Goal: Task Accomplishment & Management: Manage account settings

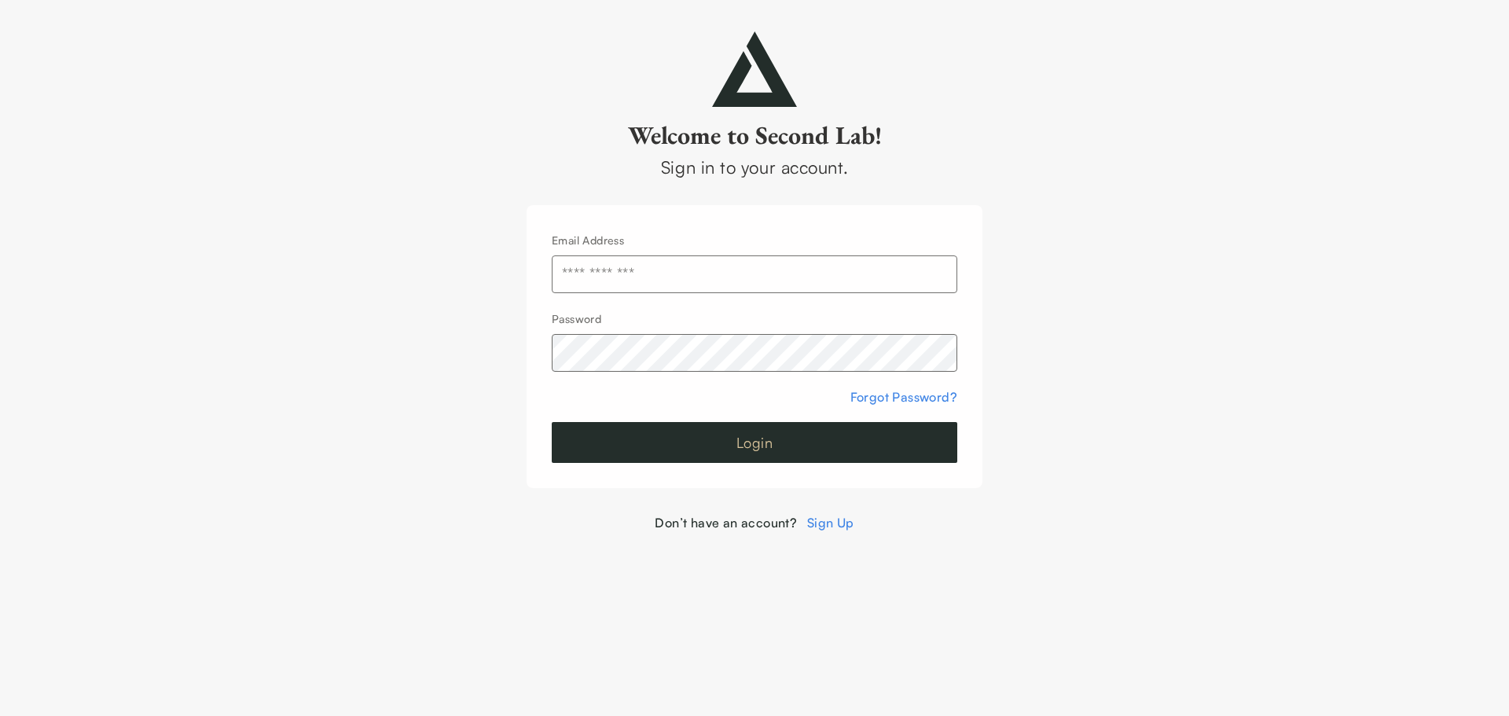
type input "**********"
click at [795, 439] on button "Login" at bounding box center [755, 442] width 406 height 41
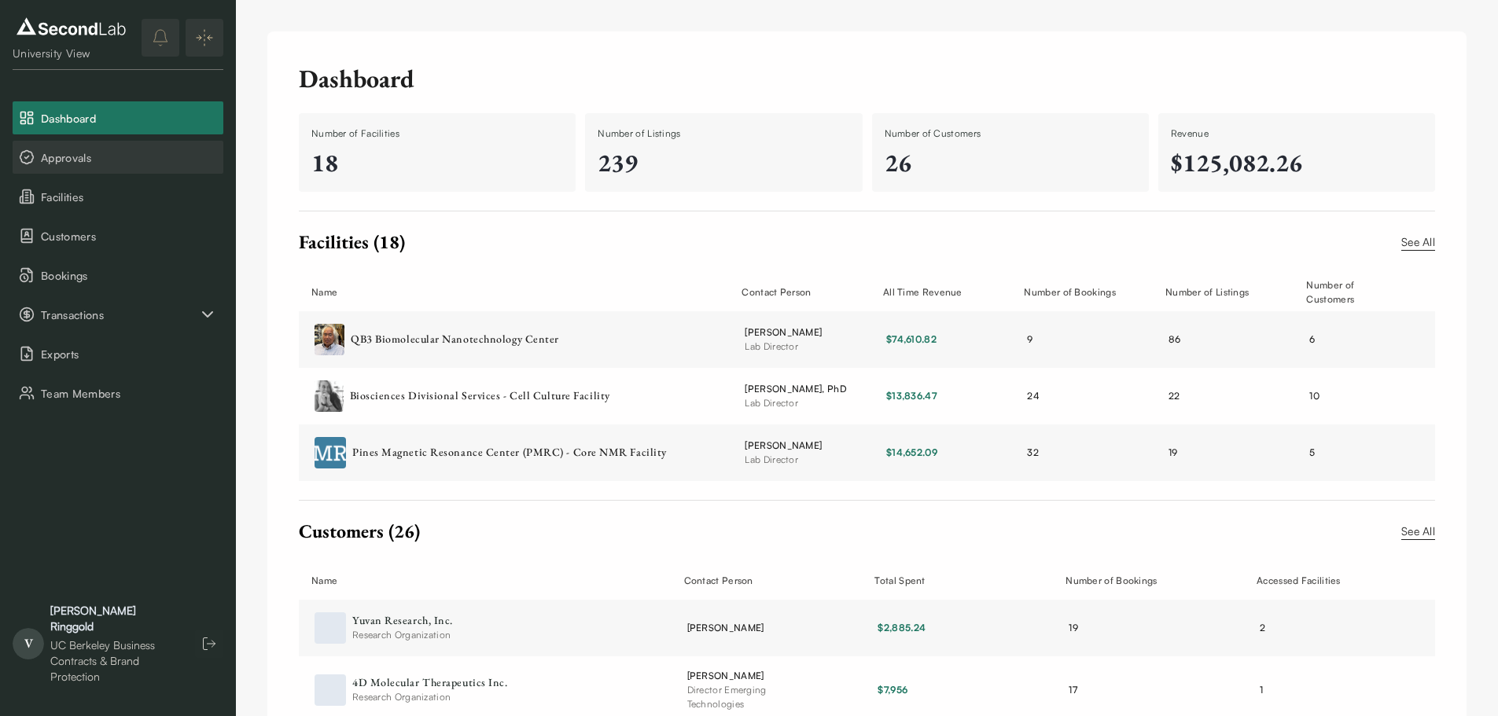
click at [71, 160] on span "Approvals" at bounding box center [129, 157] width 176 height 17
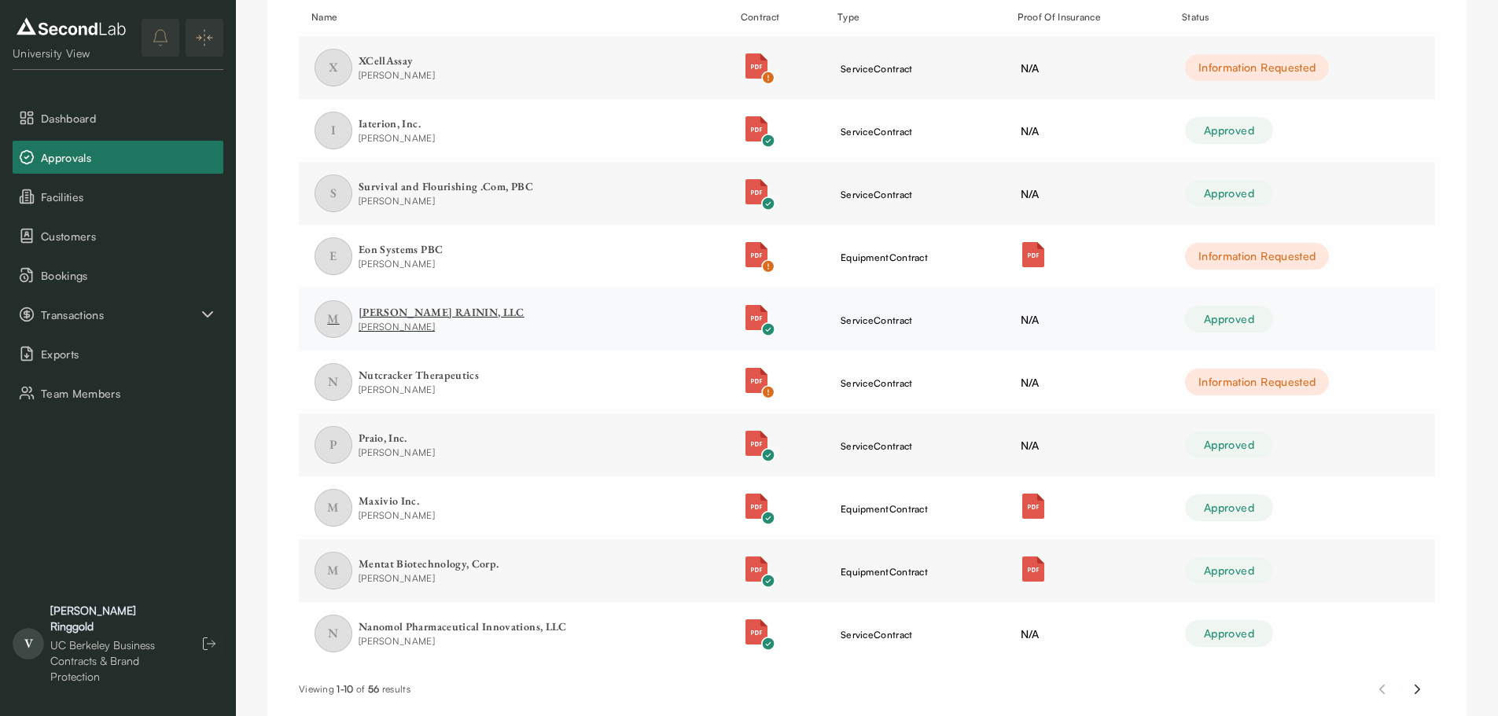
scroll to position [289, 0]
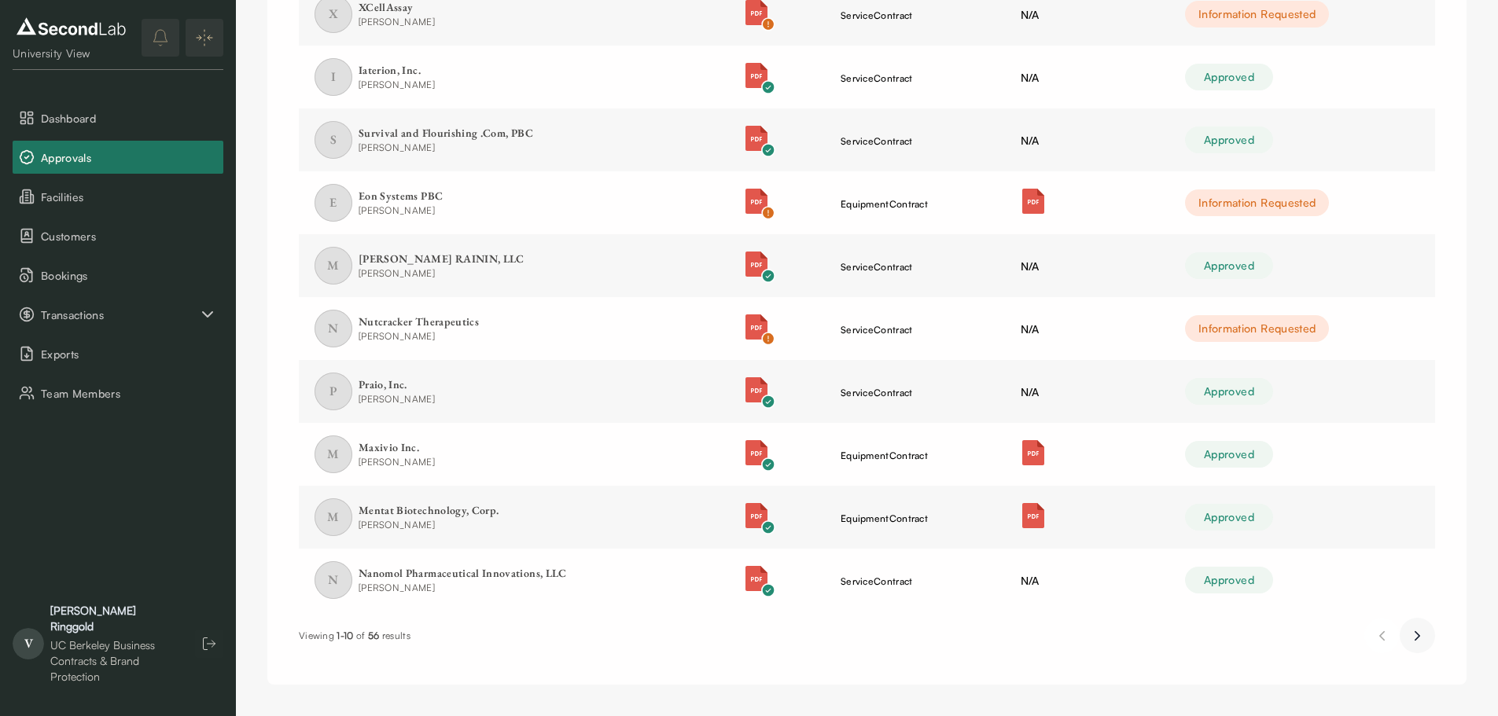
click at [1413, 634] on icon "Next page" at bounding box center [1417, 636] width 17 height 19
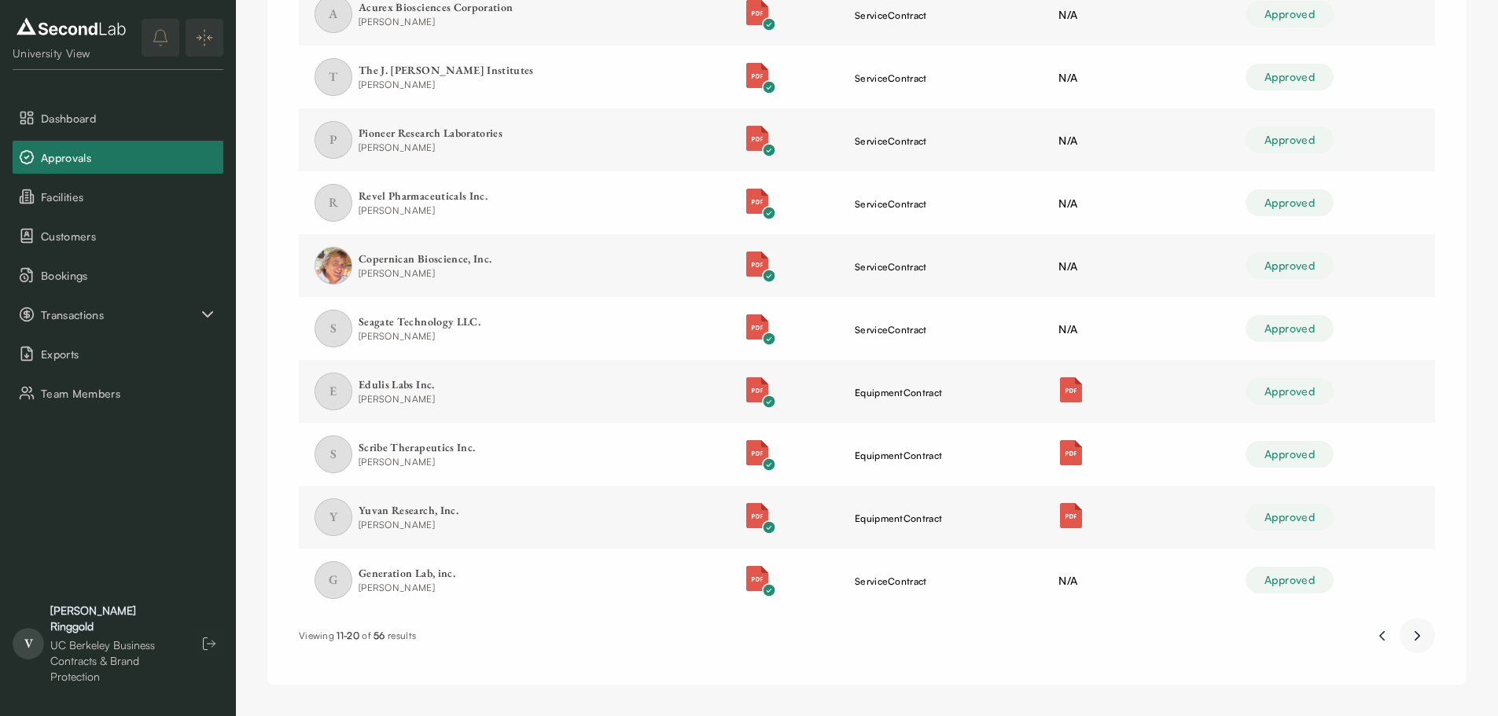
click at [1419, 636] on icon "Next page" at bounding box center [1417, 636] width 4 height 9
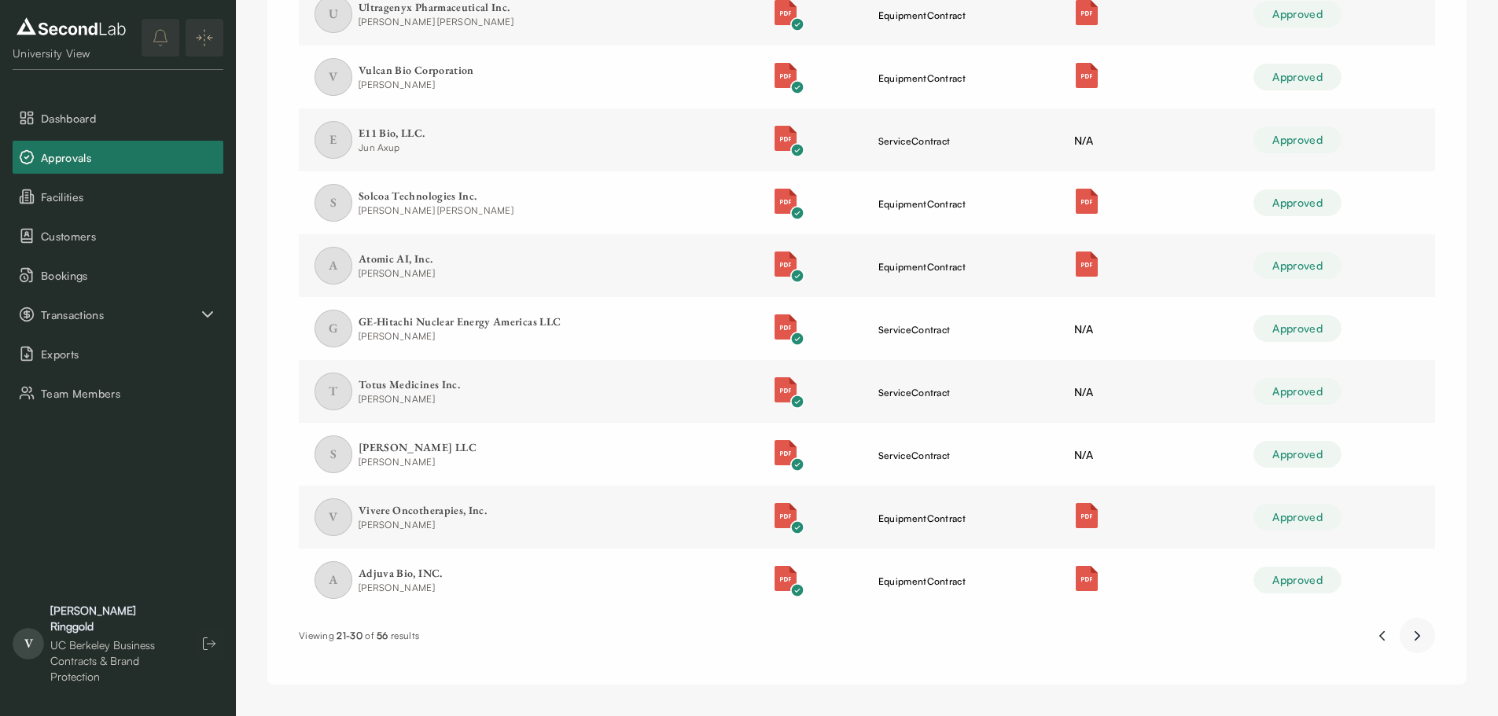
click at [1420, 642] on icon "Next page" at bounding box center [1417, 636] width 17 height 19
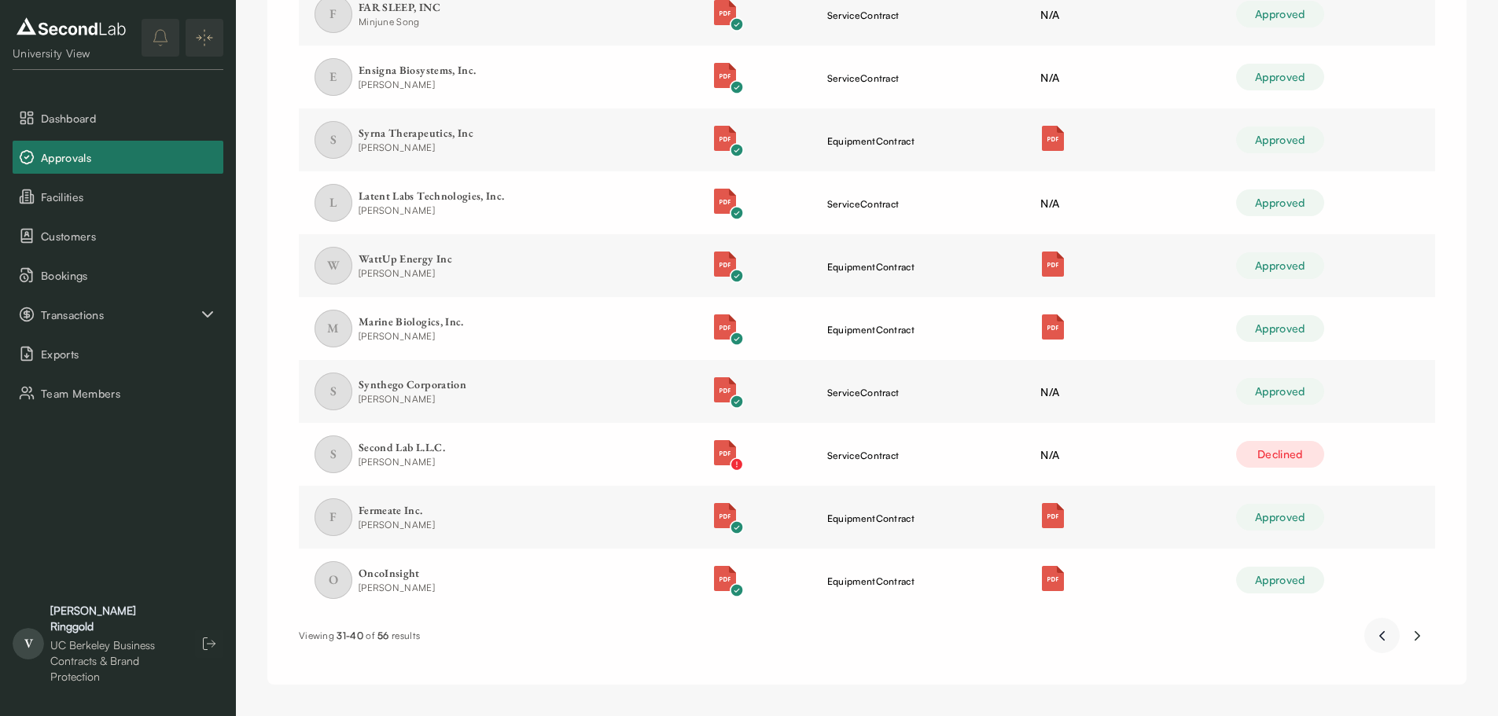
click at [1384, 633] on icon "Previous page" at bounding box center [1381, 636] width 17 height 19
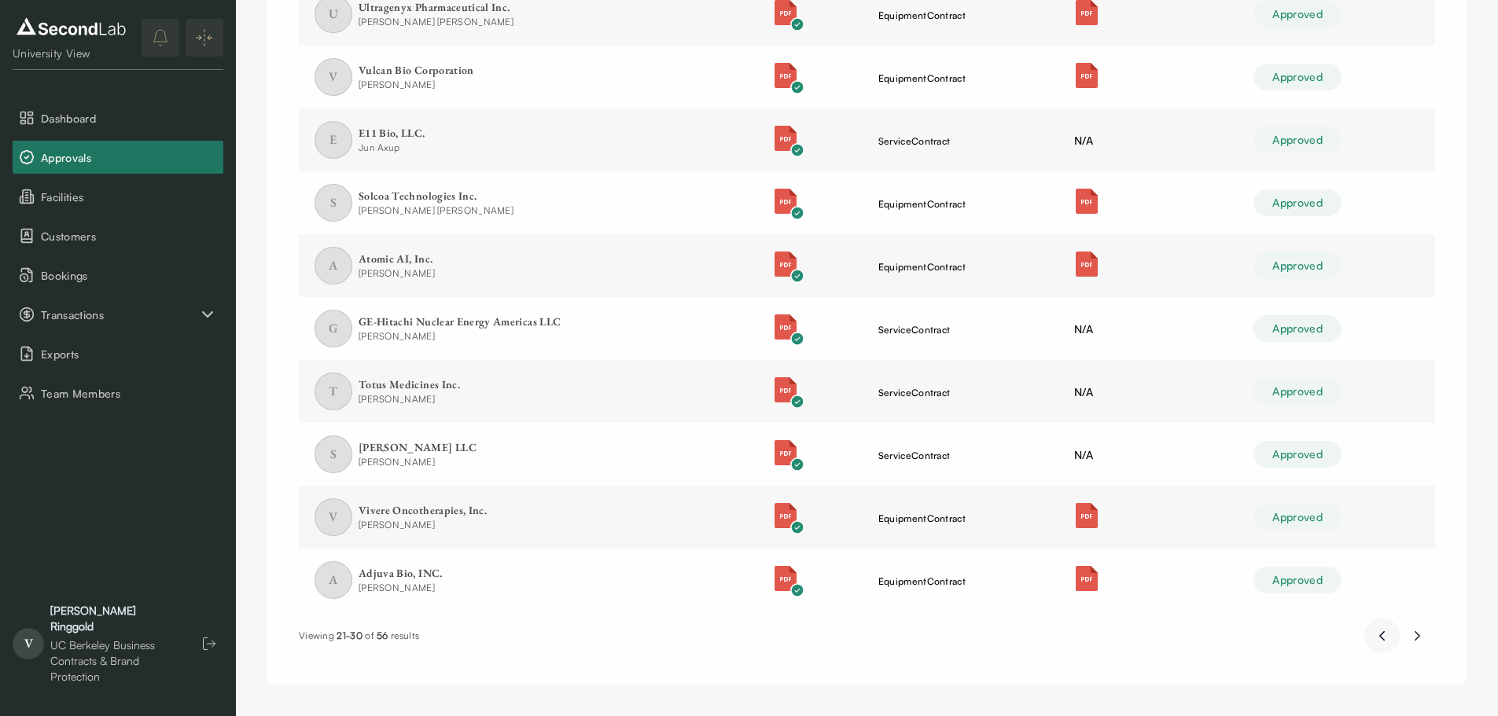
click at [1384, 633] on icon "Previous page" at bounding box center [1381, 636] width 17 height 19
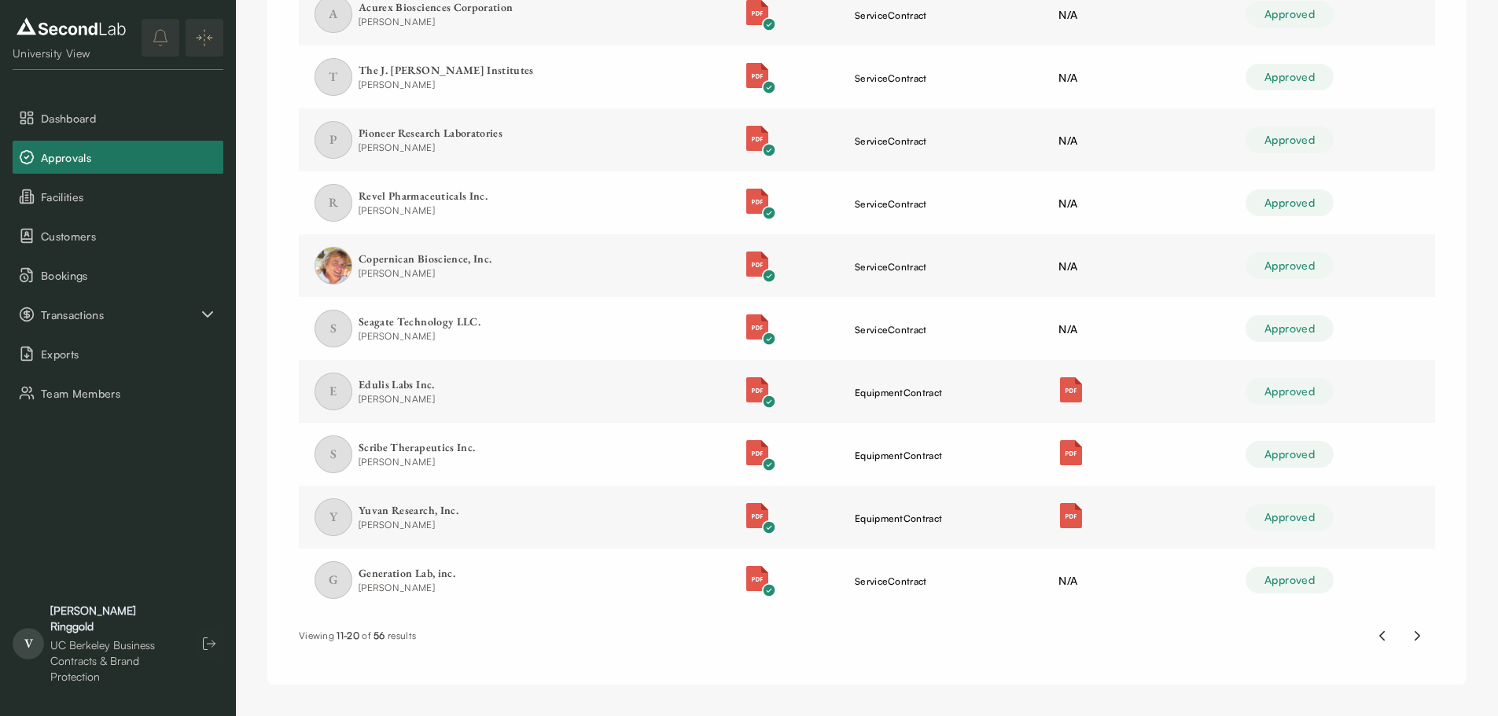
click at [1379, 640] on icon "Previous page" at bounding box center [1381, 636] width 17 height 19
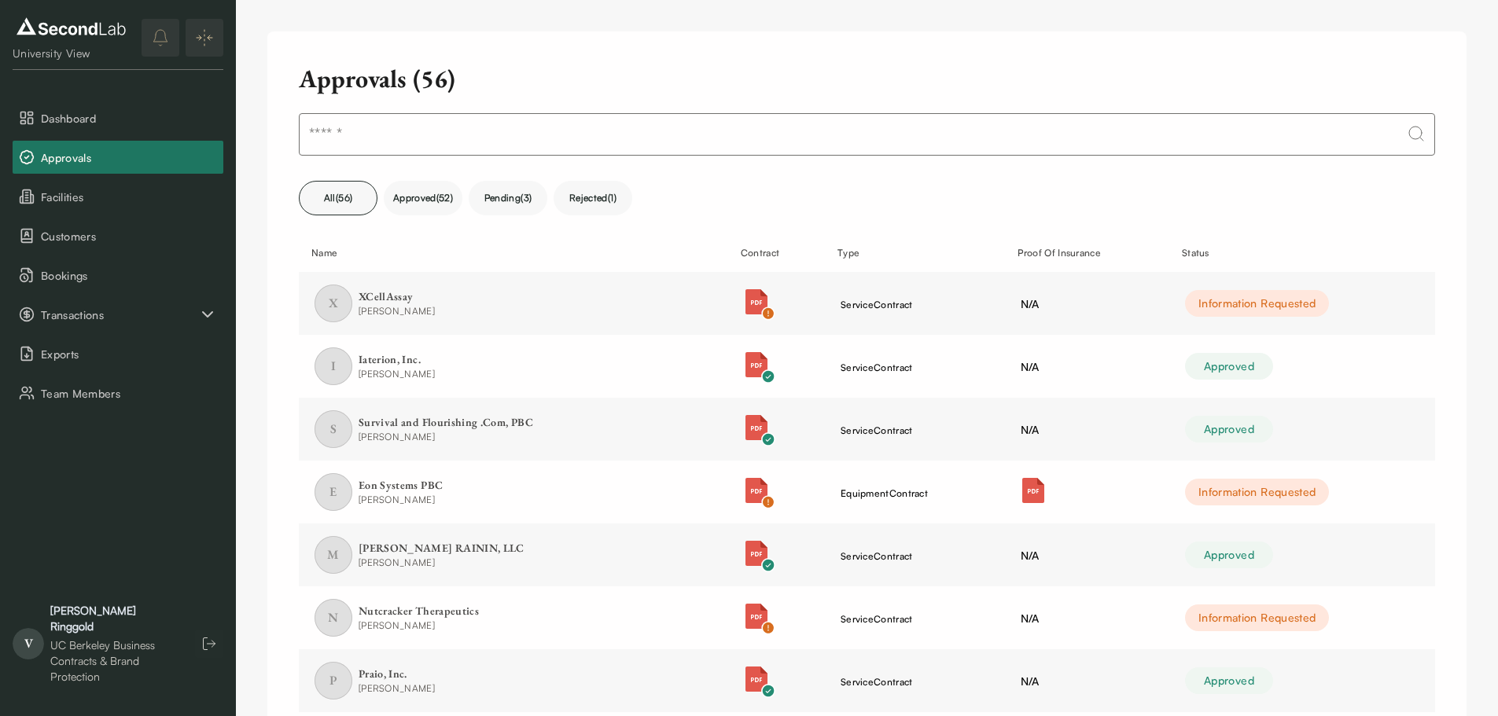
scroll to position [13, 0]
